Goal: Navigation & Orientation: Understand site structure

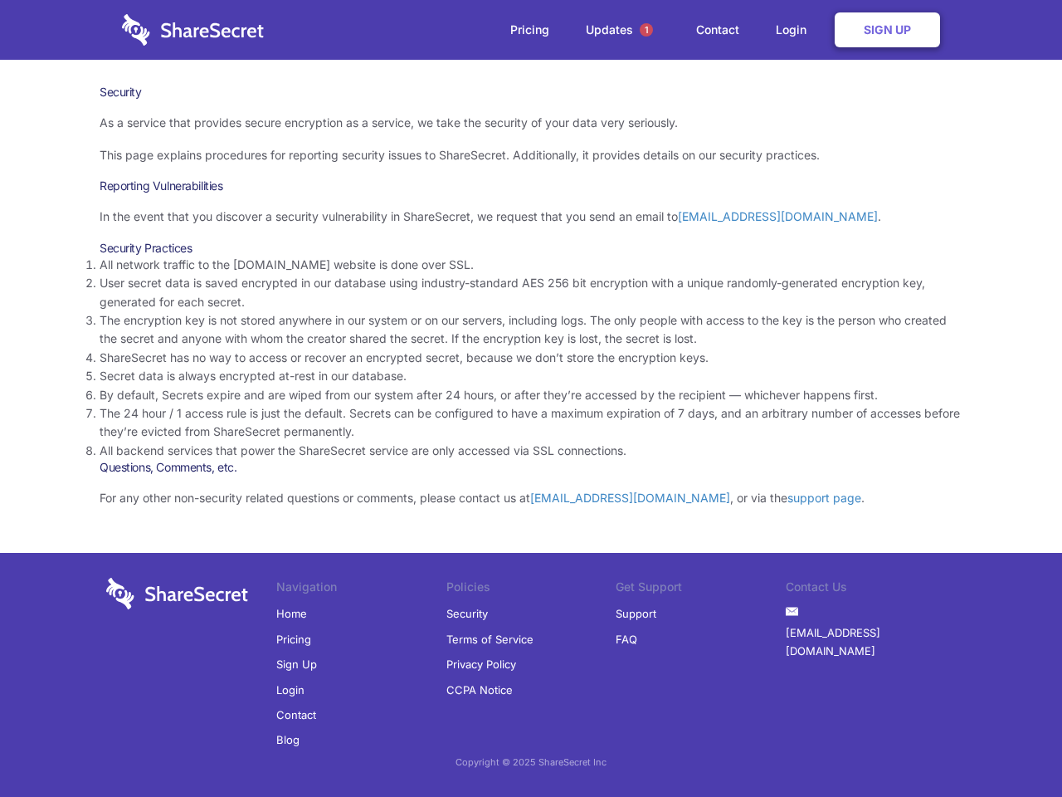
click at [531, 398] on li "By default, Secrets expire and are wiped from our system after 24 hours, or aft…" at bounding box center [531, 395] width 863 height 18
click at [646, 30] on span "1" at bounding box center [646, 29] width 13 height 13
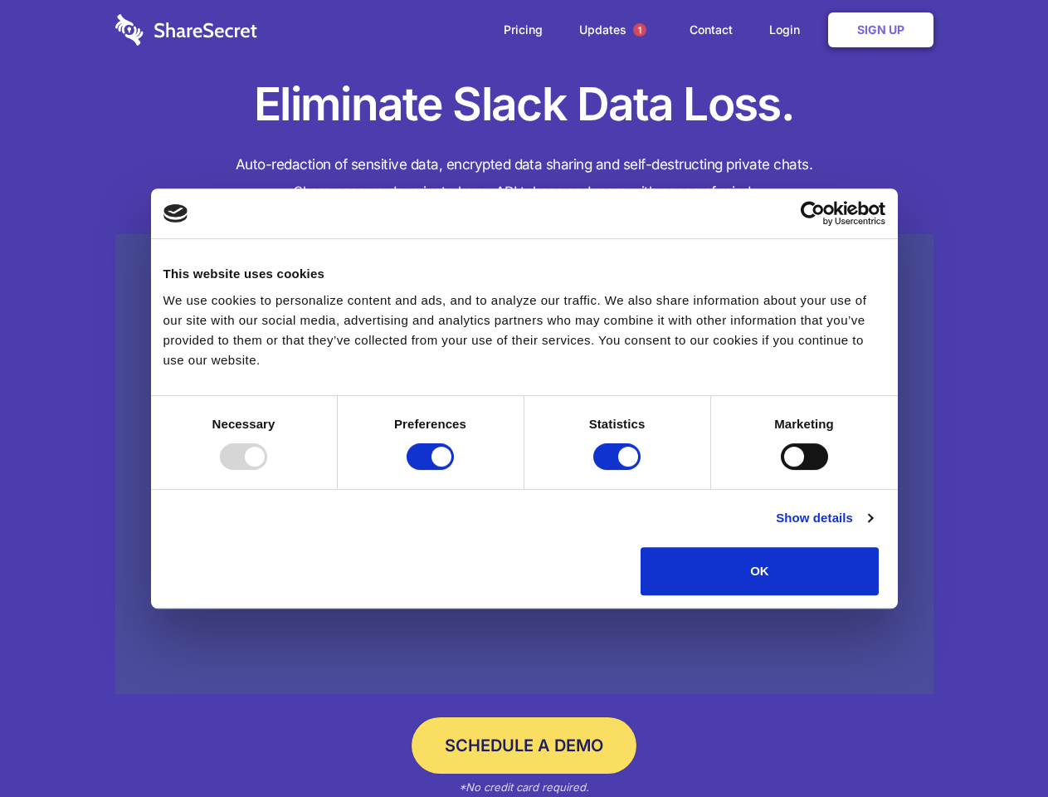
click at [267, 470] on div at bounding box center [243, 456] width 47 height 27
click at [454, 470] on input "Preferences" at bounding box center [430, 456] width 47 height 27
checkbox input "false"
click at [619, 470] on input "Statistics" at bounding box center [616, 456] width 47 height 27
checkbox input "false"
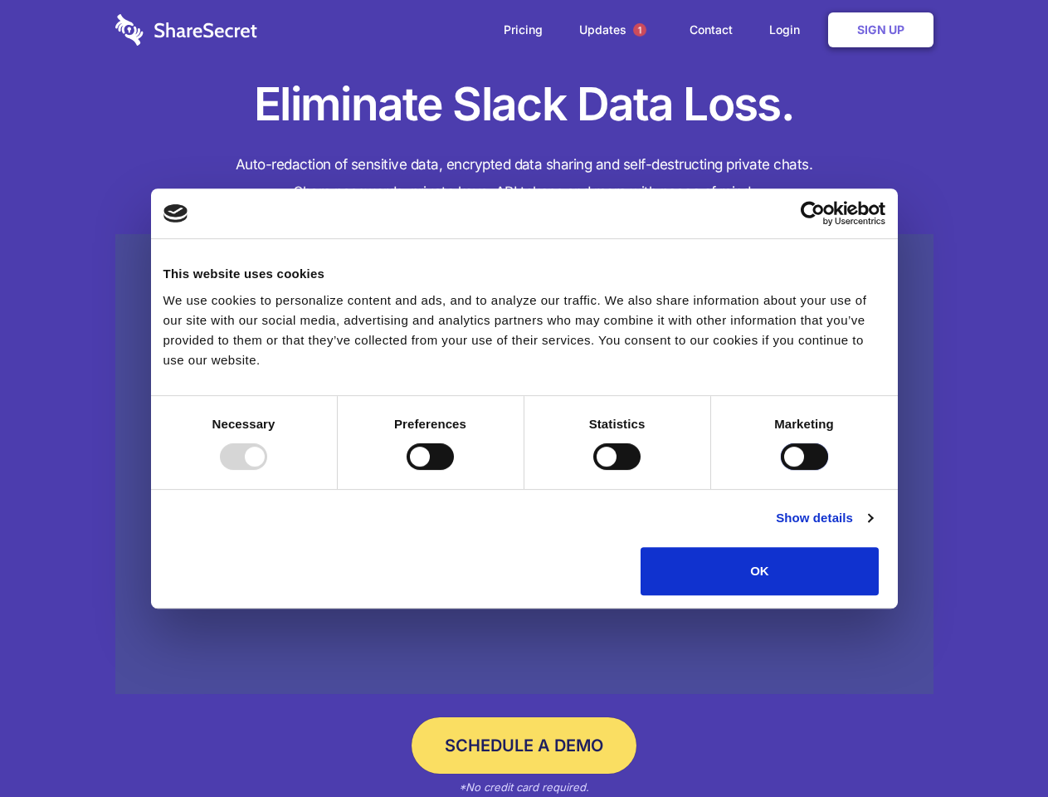
click at [781, 470] on input "Marketing" at bounding box center [804, 456] width 47 height 27
checkbox input "true"
click at [872, 528] on link "Show details" at bounding box center [824, 518] width 96 height 20
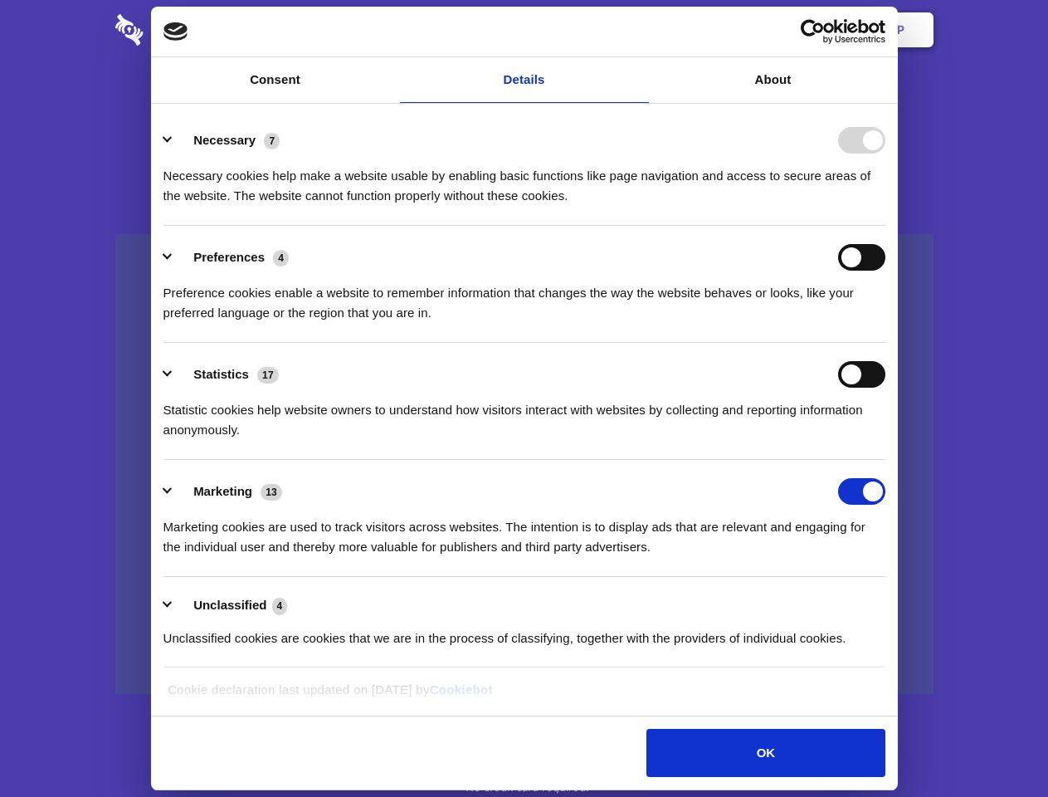
click at [885, 226] on li "Necessary 7 Necessary cookies help make a website usable by enabling basic func…" at bounding box center [524, 167] width 722 height 117
click at [639, 30] on span "1" at bounding box center [639, 29] width 13 height 13
